Goal: Obtain resource: Obtain resource

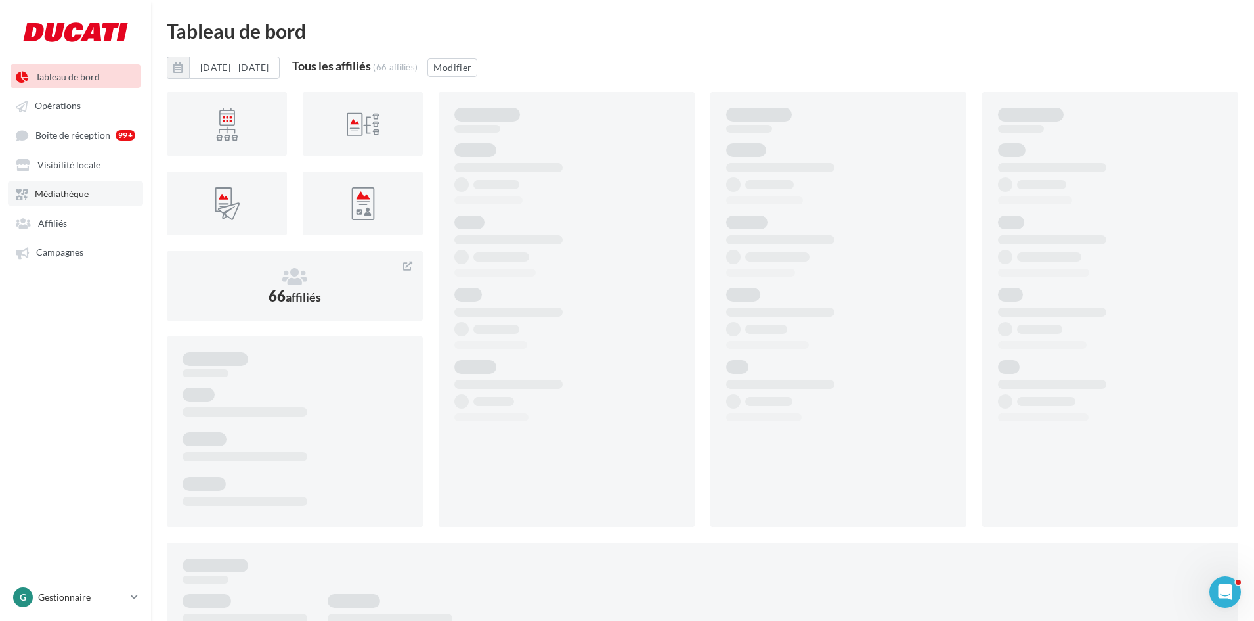
click at [66, 193] on span "Médiathèque" at bounding box center [62, 193] width 54 height 11
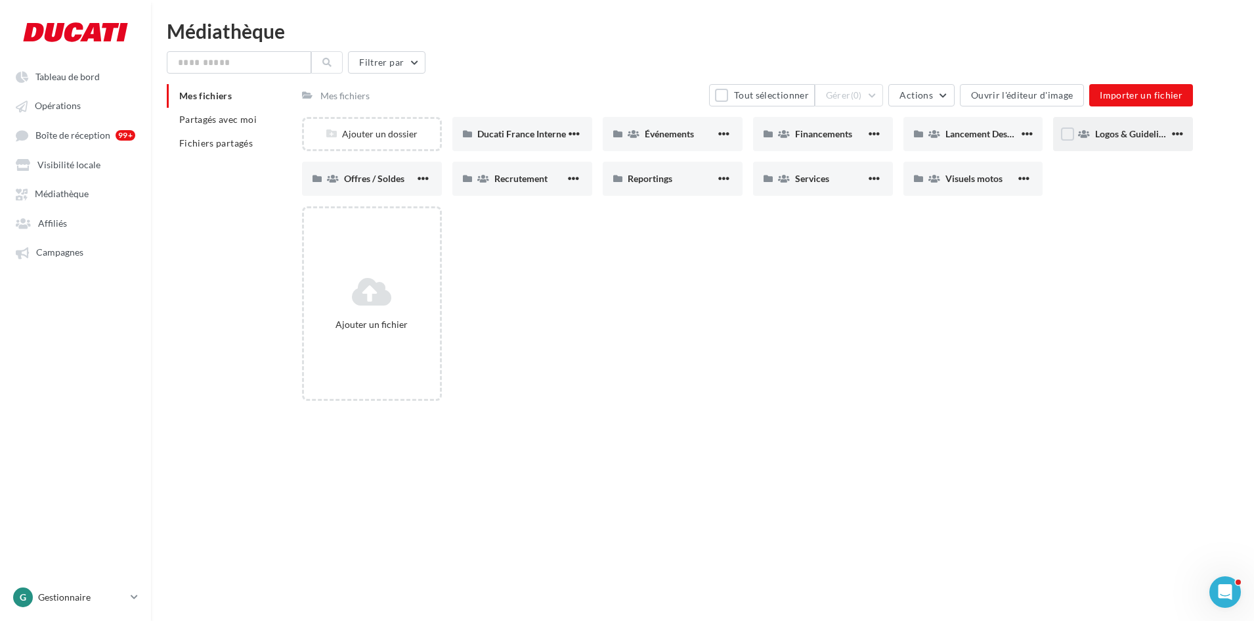
click at [1128, 137] on span "Logos & Guidelines" at bounding box center [1133, 133] width 77 height 11
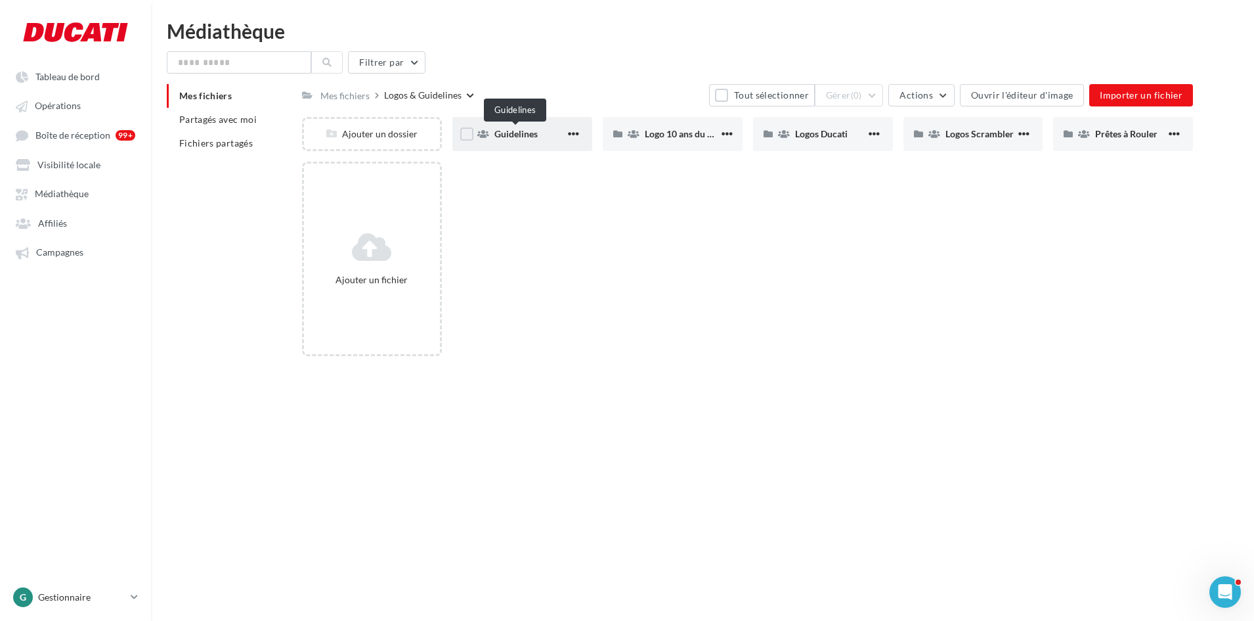
click at [508, 137] on span "Guidelines" at bounding box center [515, 133] width 43 height 11
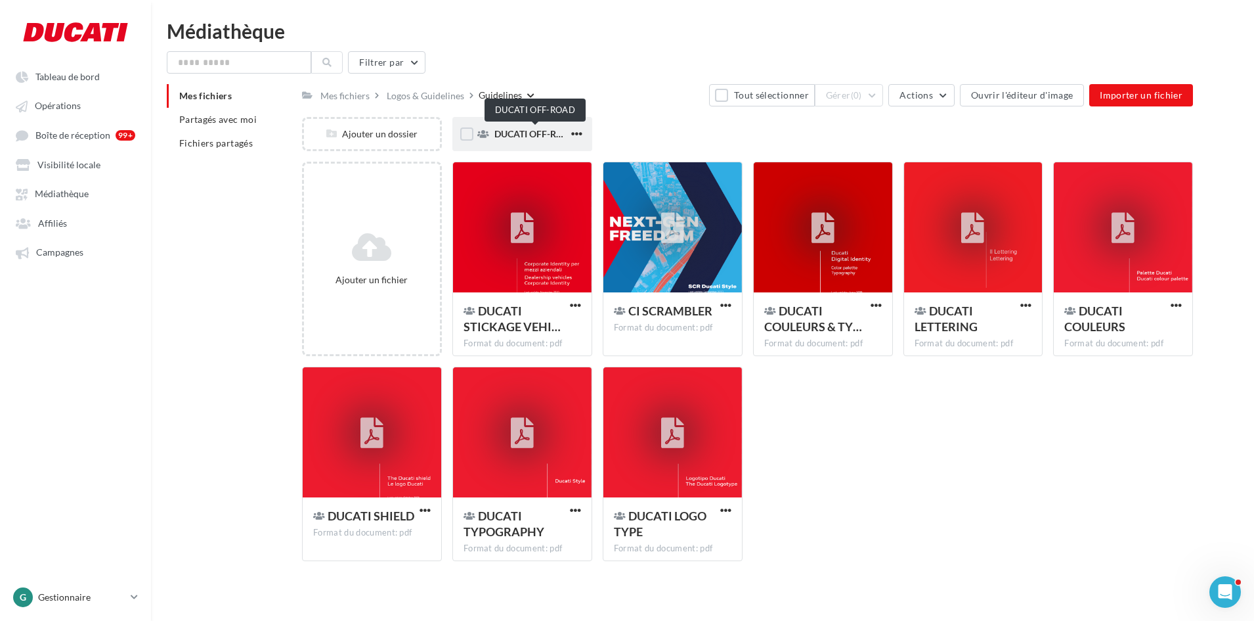
click at [535, 134] on span "DUCATI OFF-ROAD" at bounding box center [535, 133] width 82 height 11
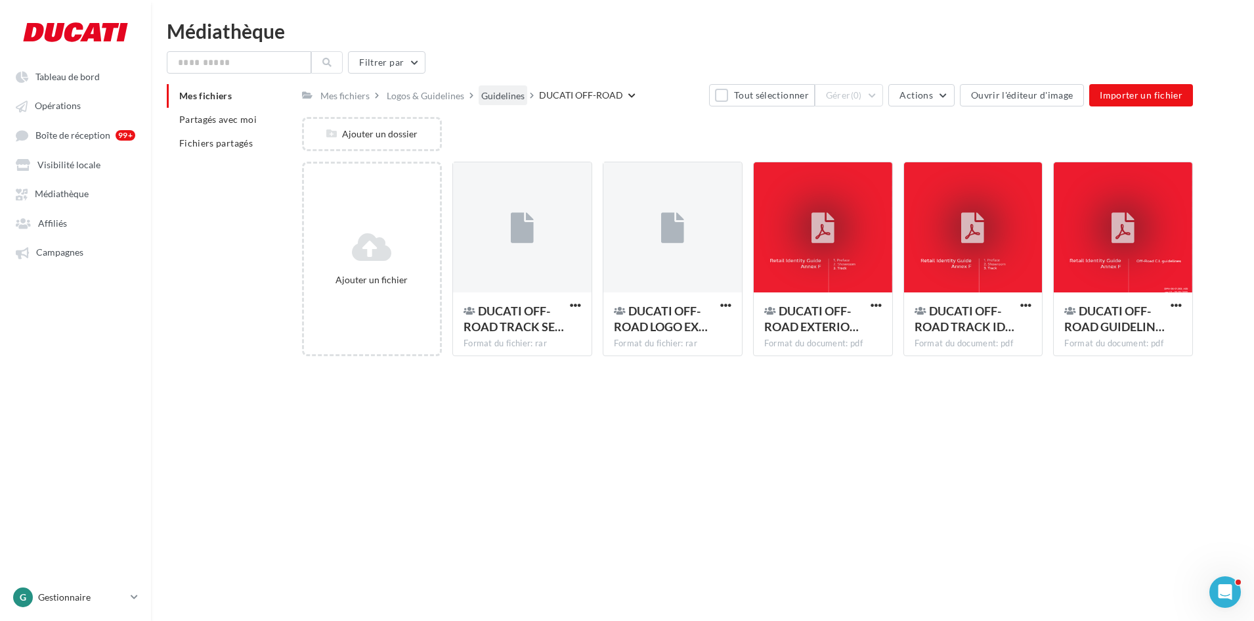
click at [502, 99] on div "Guidelines" at bounding box center [502, 95] width 43 height 13
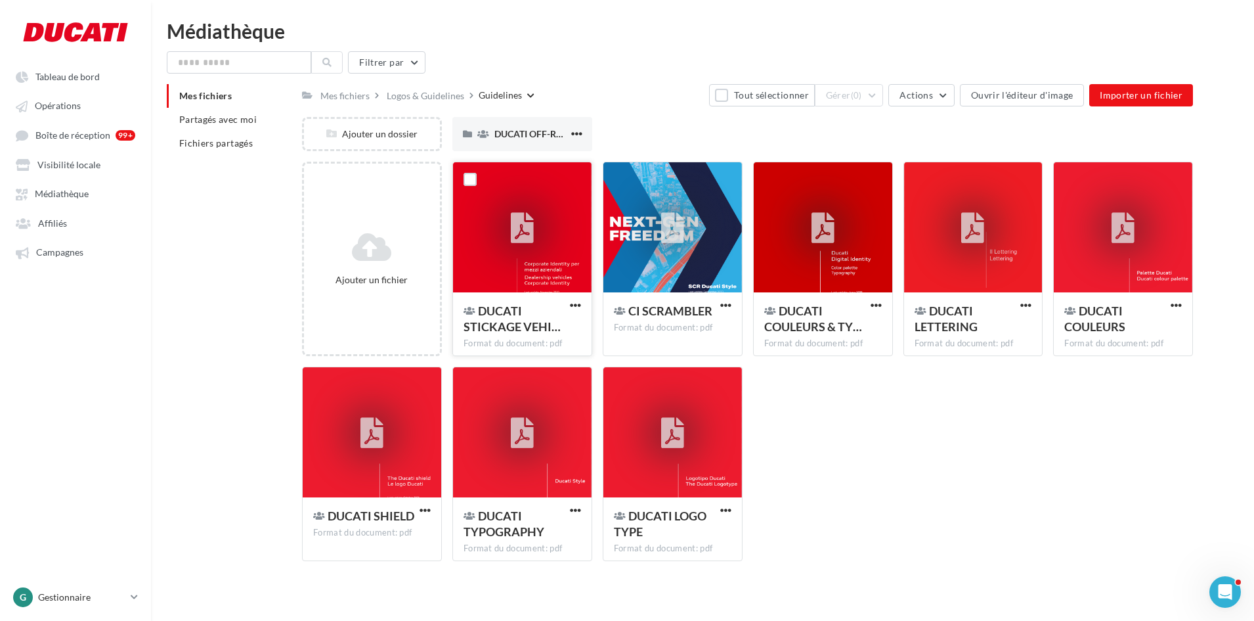
click at [527, 217] on icon at bounding box center [522, 228] width 23 height 30
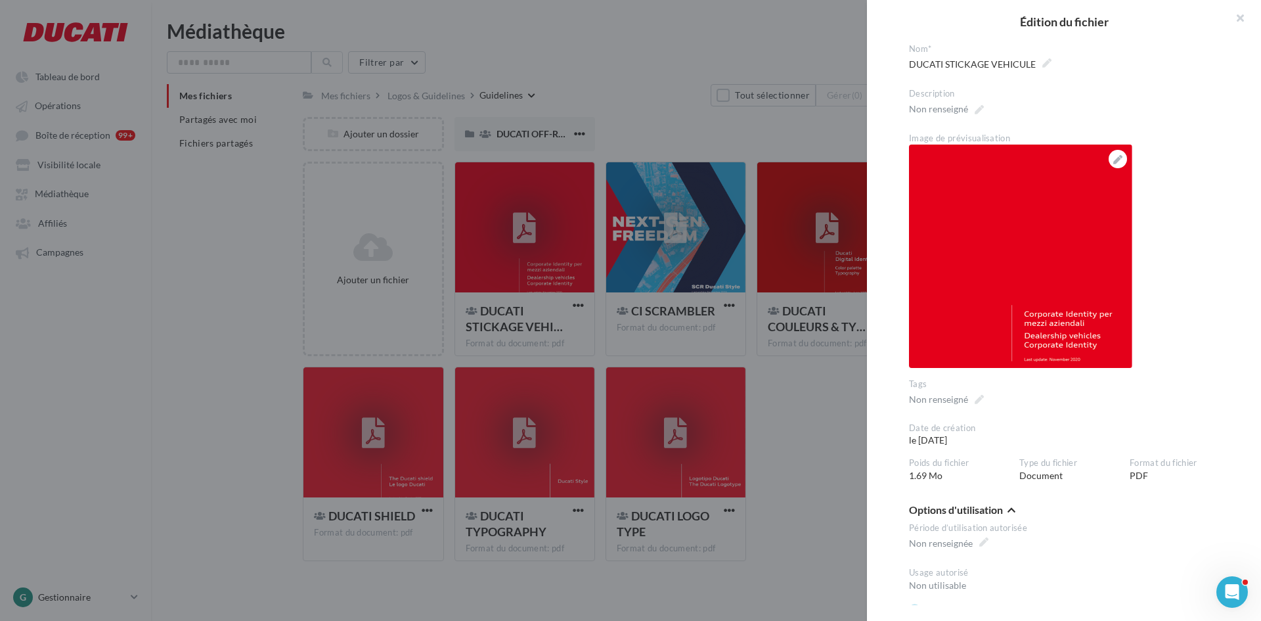
click at [670, 330] on div at bounding box center [630, 310] width 1261 height 621
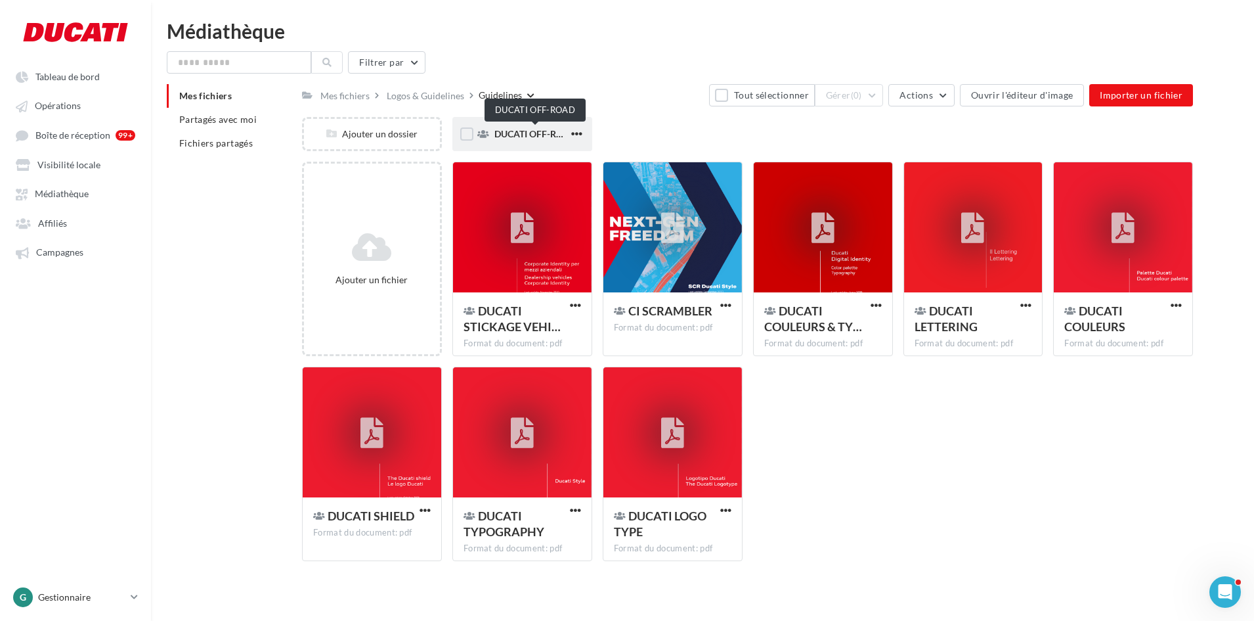
click at [495, 138] on span "DUCATI OFF-ROAD" at bounding box center [535, 133] width 82 height 11
